Goal: Task Accomplishment & Management: Complete application form

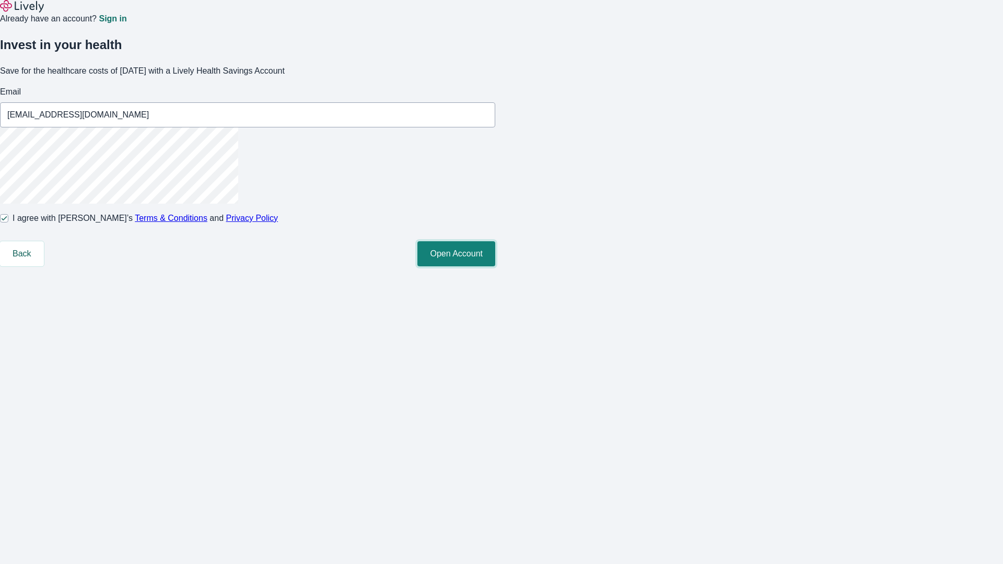
click at [495, 266] on button "Open Account" at bounding box center [456, 253] width 78 height 25
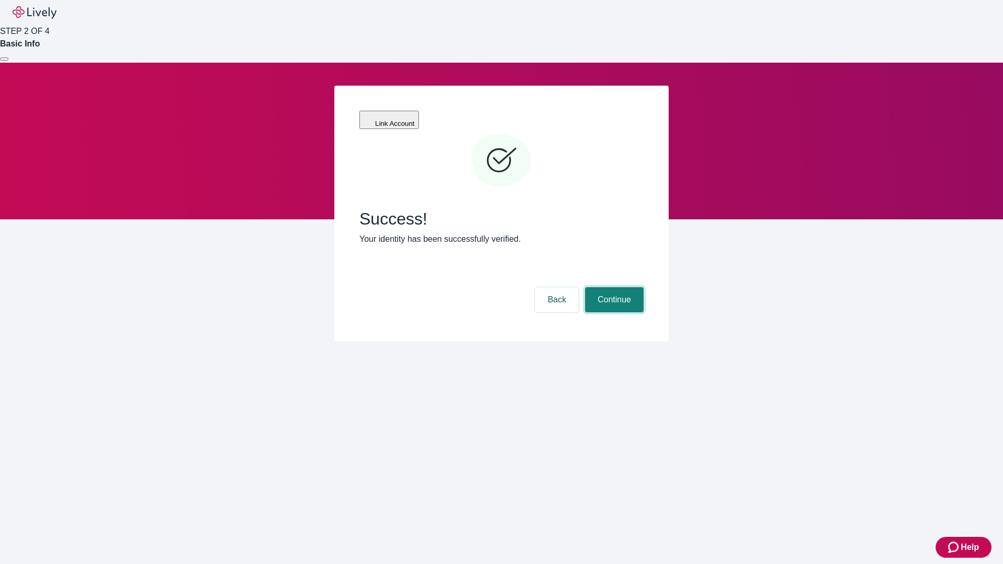
click at [613, 287] on button "Continue" at bounding box center [614, 299] width 58 height 25
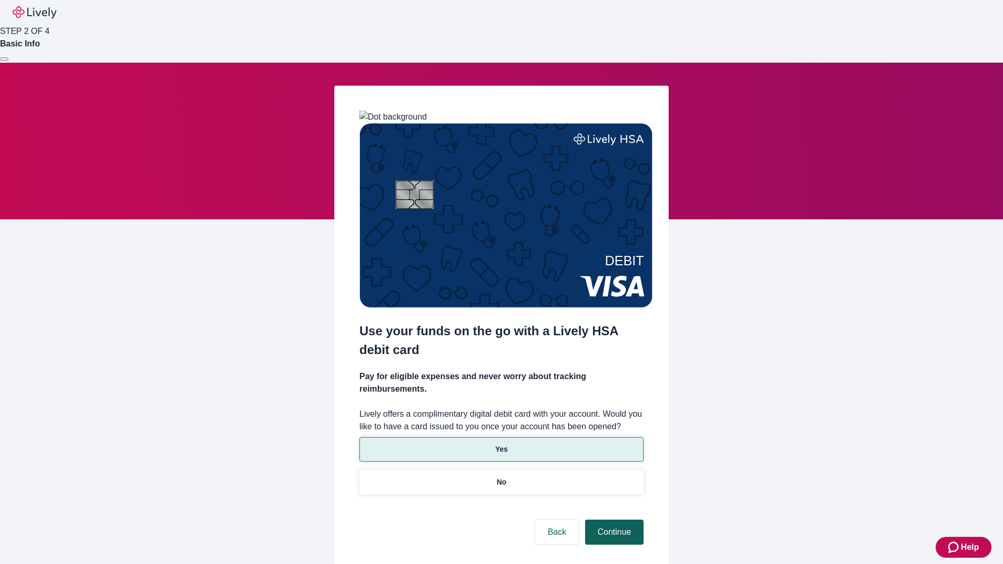
click at [501, 477] on p "No" at bounding box center [502, 482] width 10 height 11
click at [613, 520] on button "Continue" at bounding box center [614, 532] width 58 height 25
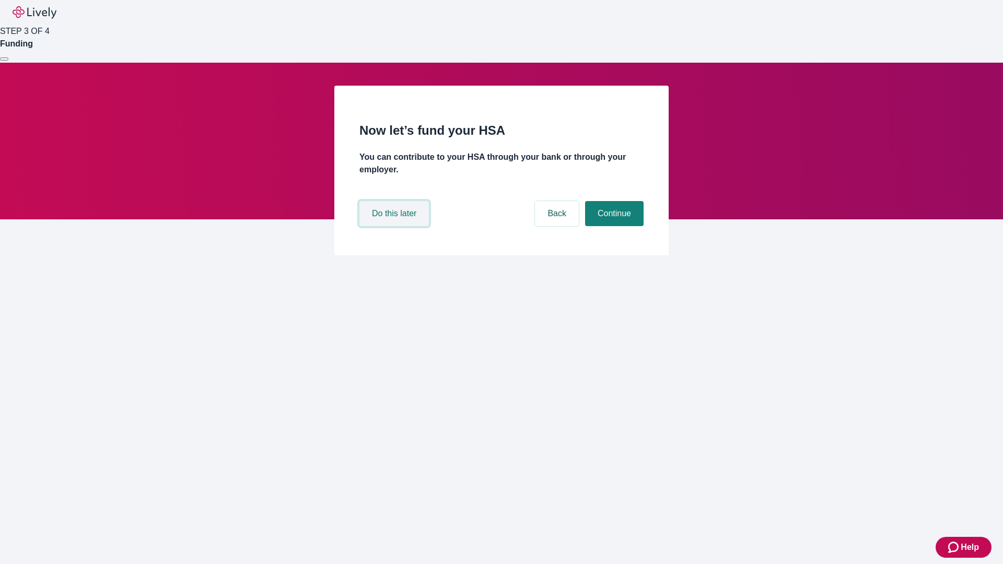
click at [395, 226] on button "Do this later" at bounding box center [393, 213] width 69 height 25
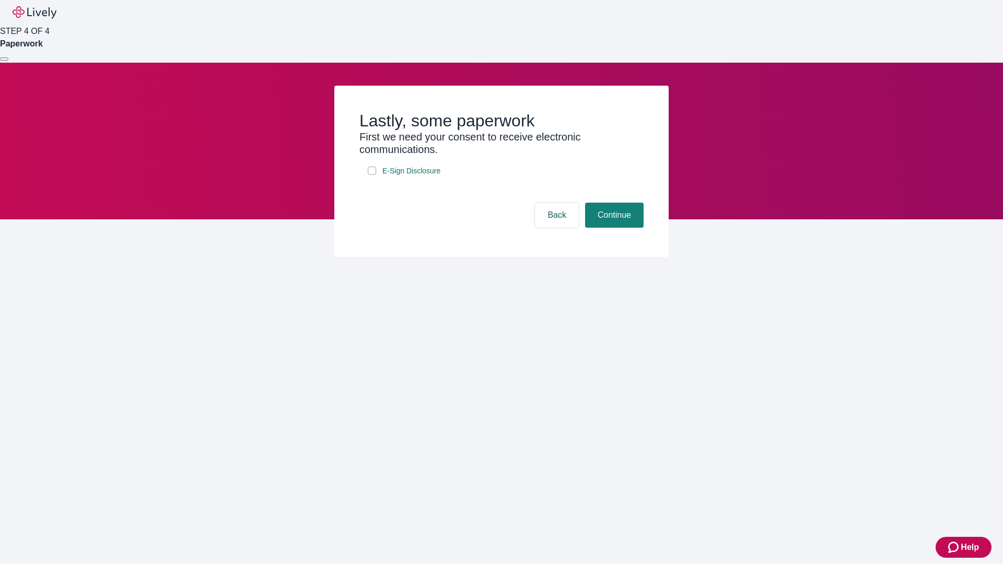
click at [372, 175] on input "E-Sign Disclosure" at bounding box center [372, 171] width 8 height 8
checkbox input "true"
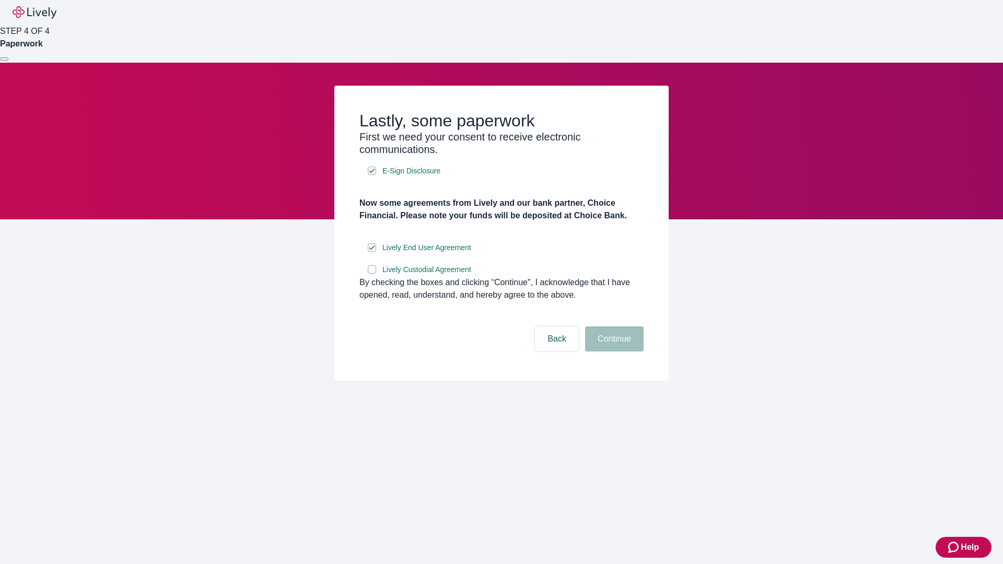
click at [372, 274] on input "Lively Custodial Agreement" at bounding box center [372, 269] width 8 height 8
checkbox input "true"
click at [613, 351] on button "Continue" at bounding box center [614, 338] width 58 height 25
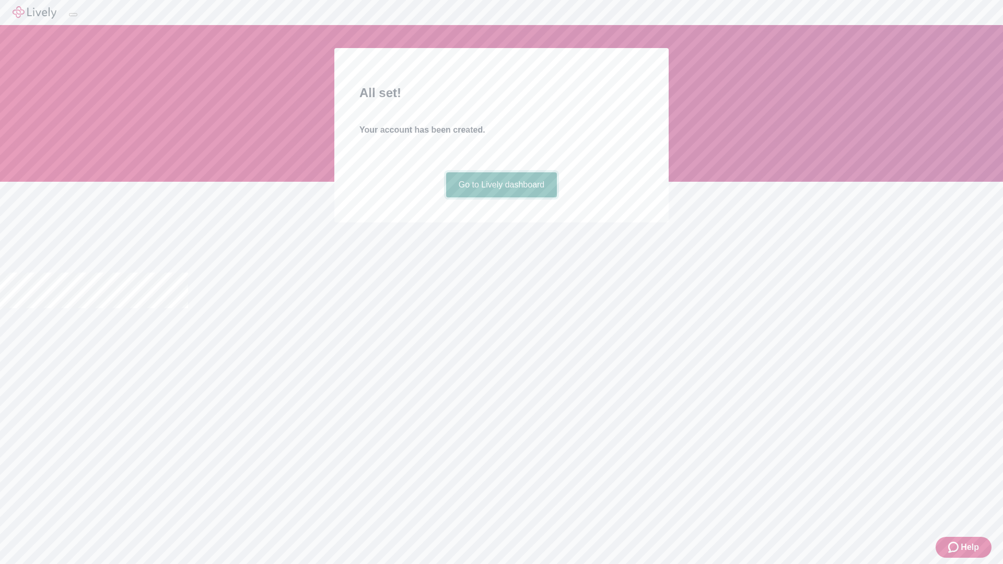
click at [501, 197] on link "Go to Lively dashboard" at bounding box center [501, 184] width 111 height 25
